Goal: Transaction & Acquisition: Purchase product/service

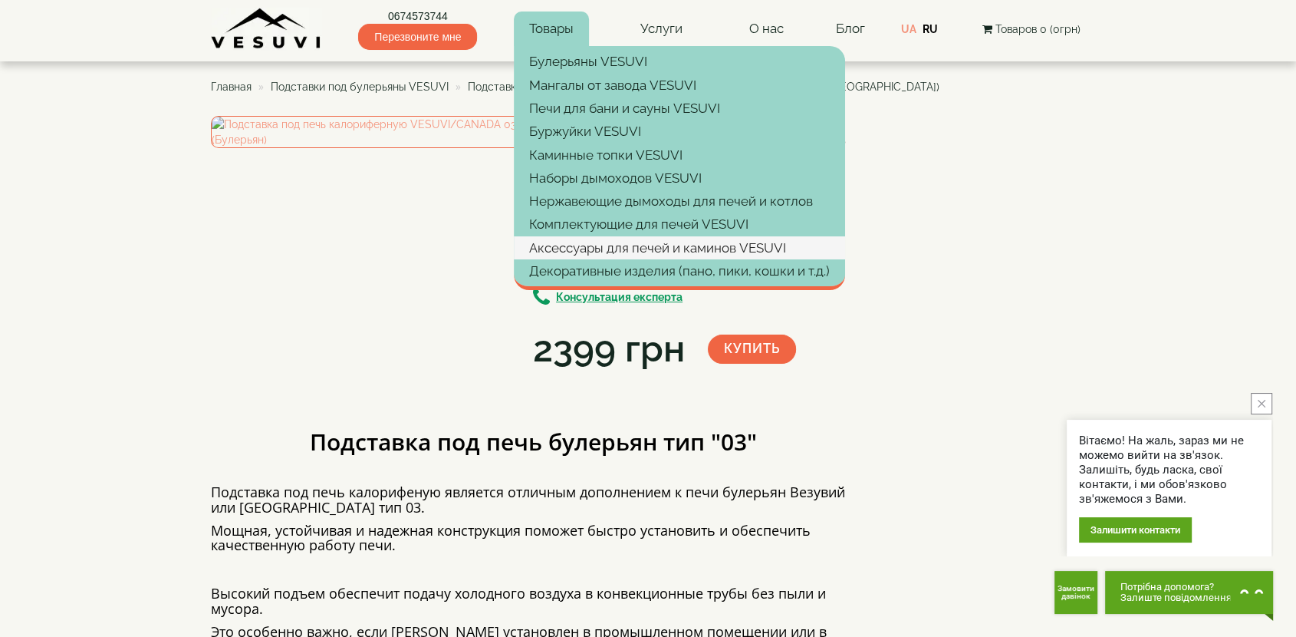
click at [607, 239] on link "Аксессуары для печей и каминов VESUVI" at bounding box center [679, 247] width 331 height 23
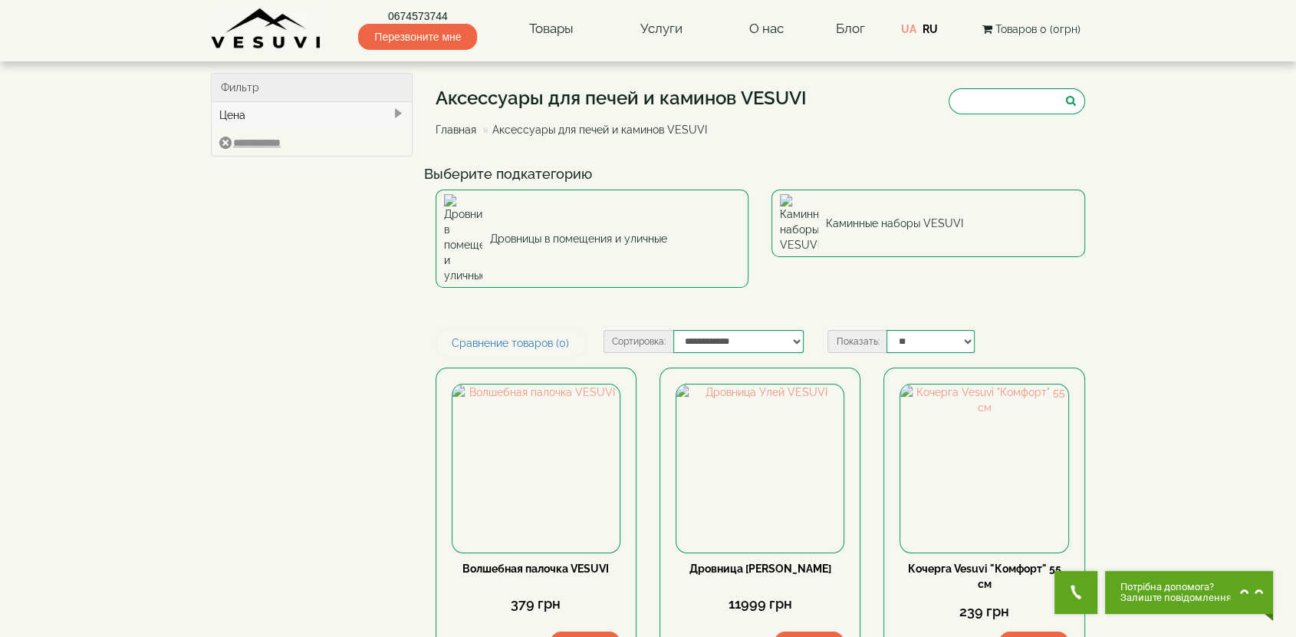
scroll to position [85, 0]
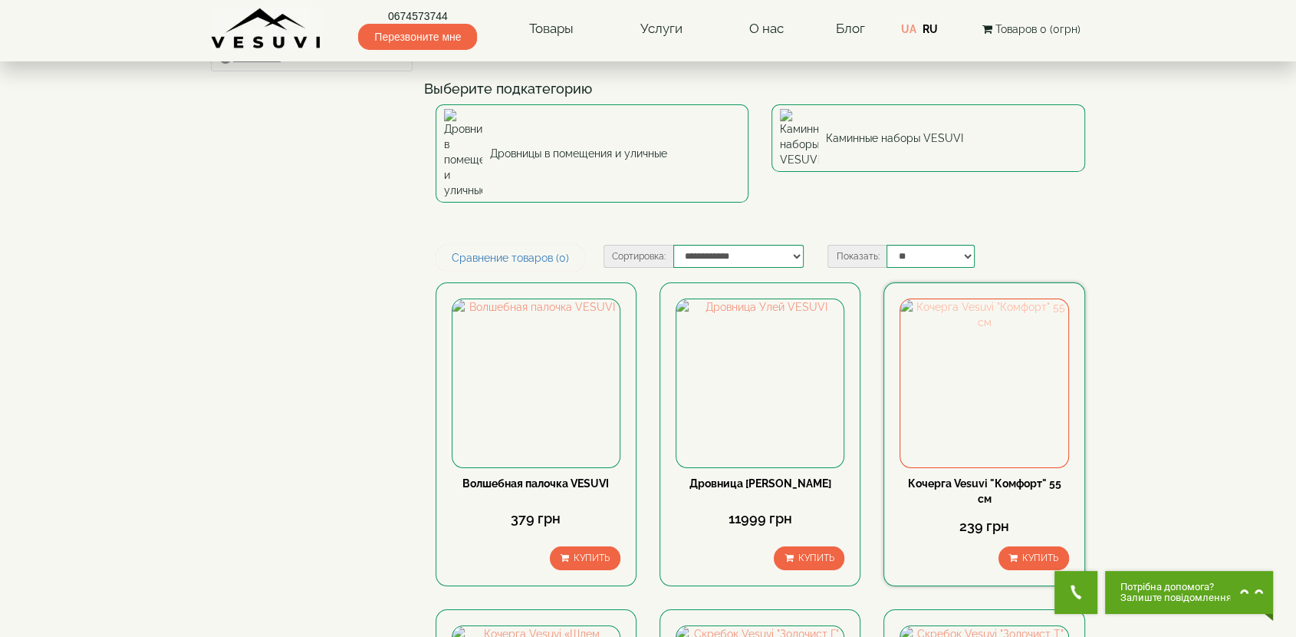
click at [972, 327] on img at bounding box center [983, 382] width 167 height 167
